Goal: Download file/media

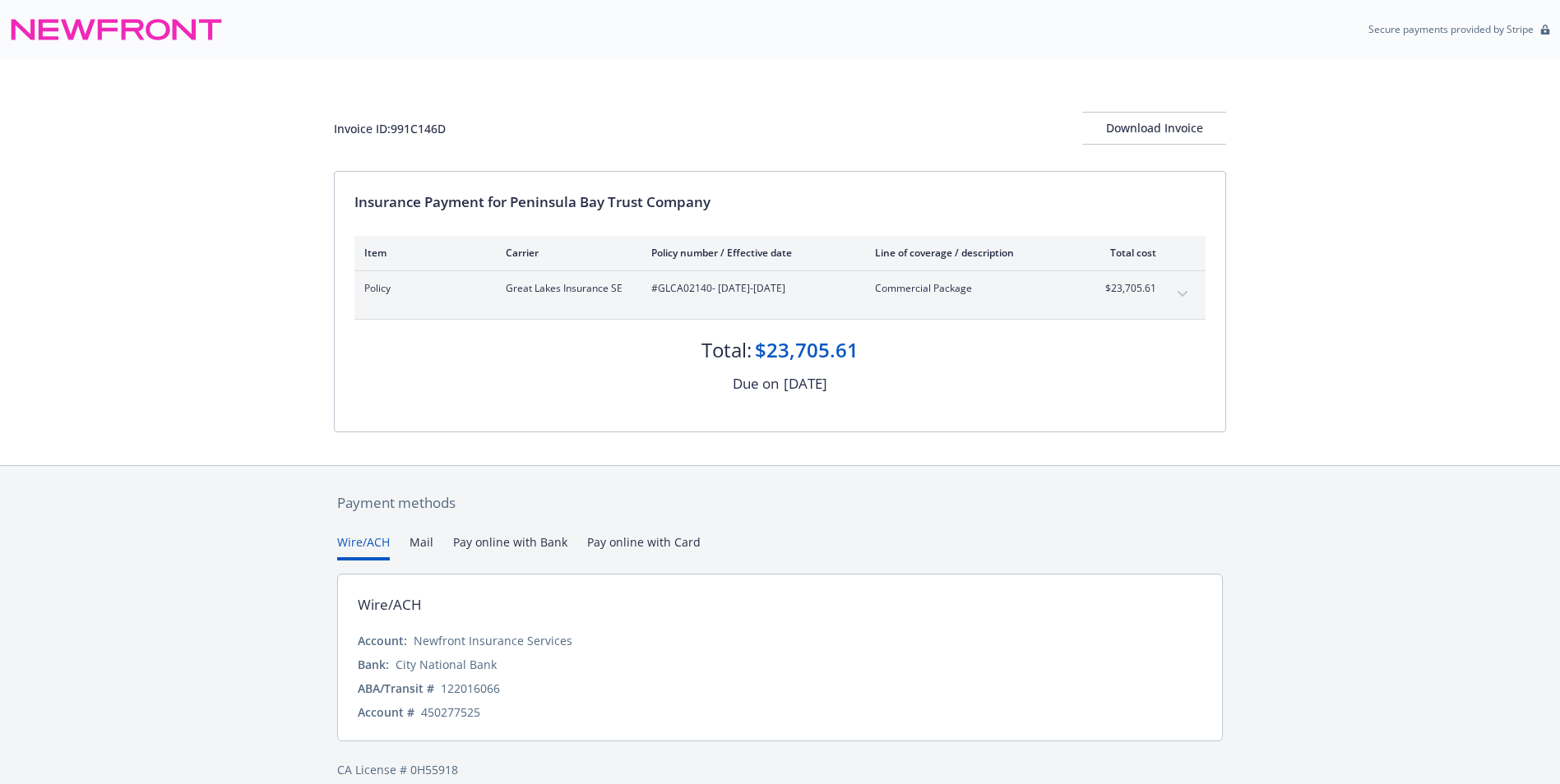
click at [1186, 293] on icon "expand content" at bounding box center [1182, 294] width 10 height 6
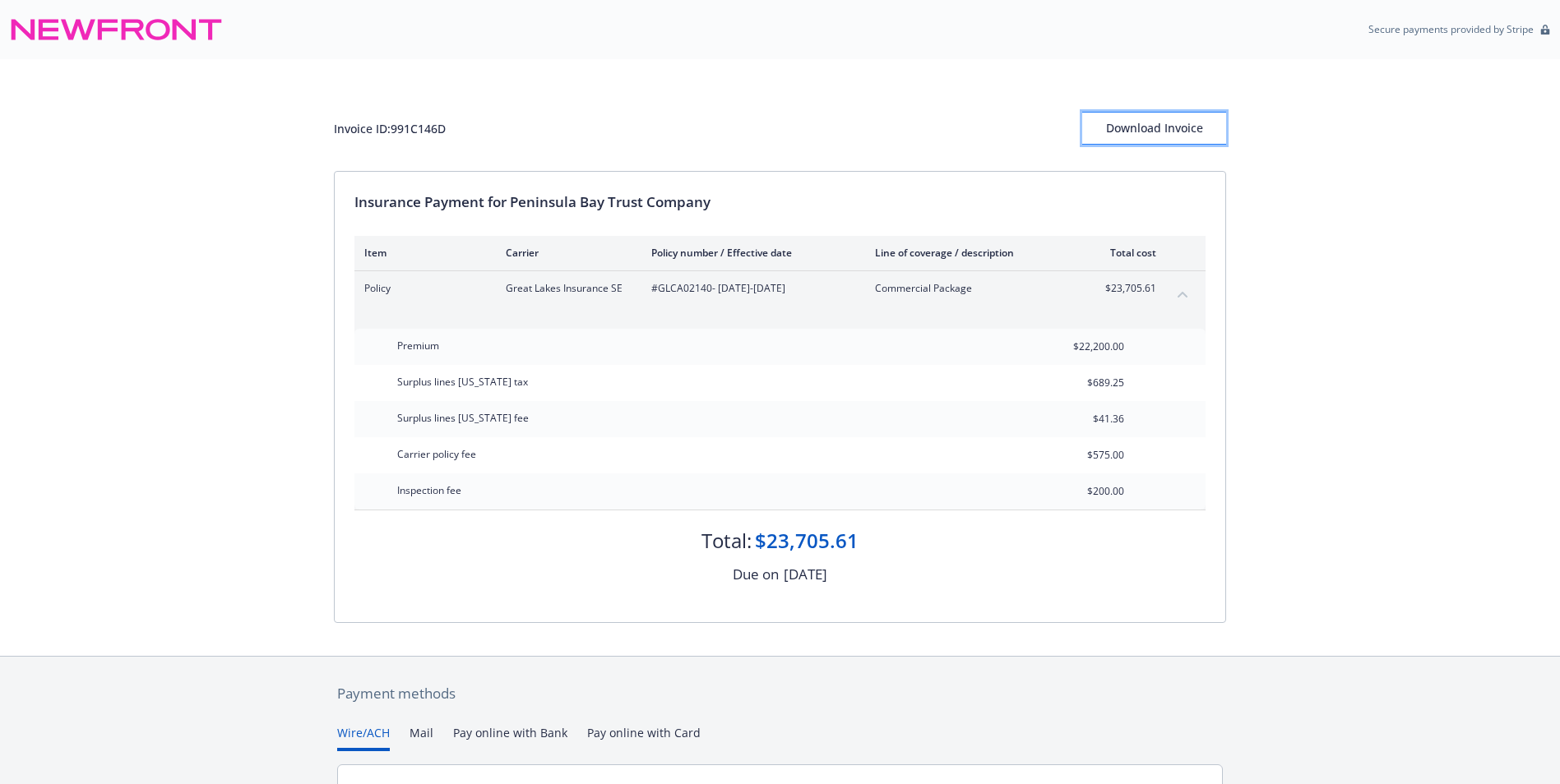
click at [1134, 131] on div "Download Invoice" at bounding box center [1154, 128] width 144 height 31
